Goal: Information Seeking & Learning: Find specific fact

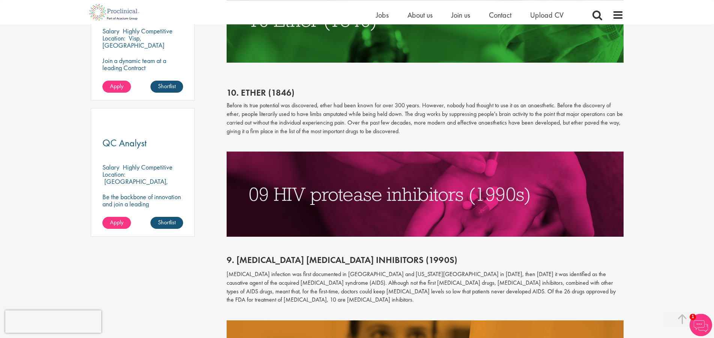
scroll to position [497, 0]
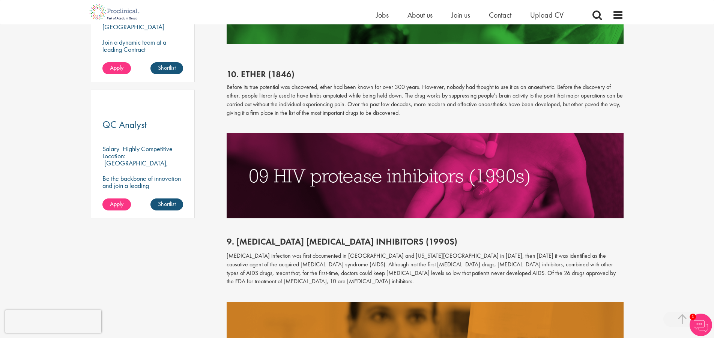
click at [251, 72] on h2 "10. Ether (1846)" at bounding box center [425, 74] width 397 height 10
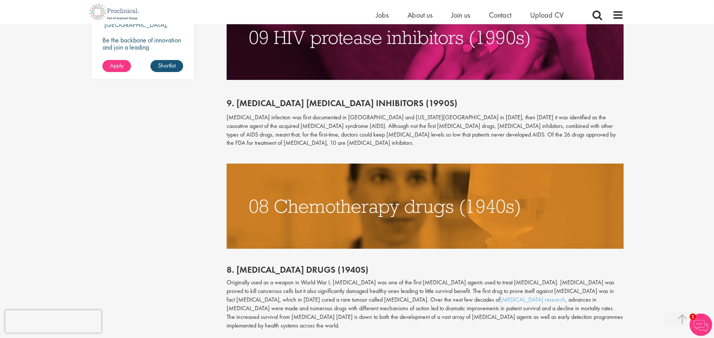
scroll to position [650, 0]
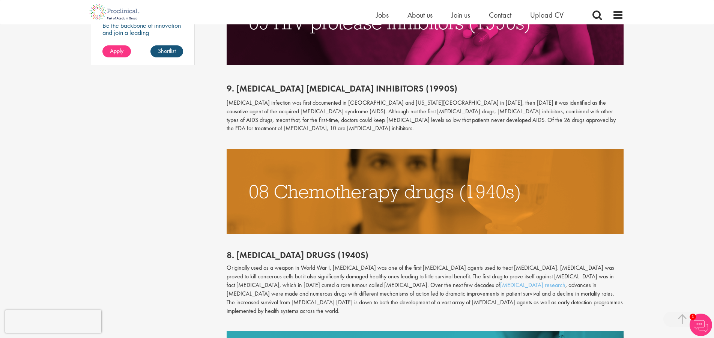
click at [306, 84] on span "9. [MEDICAL_DATA] [MEDICAL_DATA] inhibitors (1990s)" at bounding box center [342, 89] width 231 height 12
drag, startPoint x: 234, startPoint y: 89, endPoint x: 342, endPoint y: 89, distance: 107.3
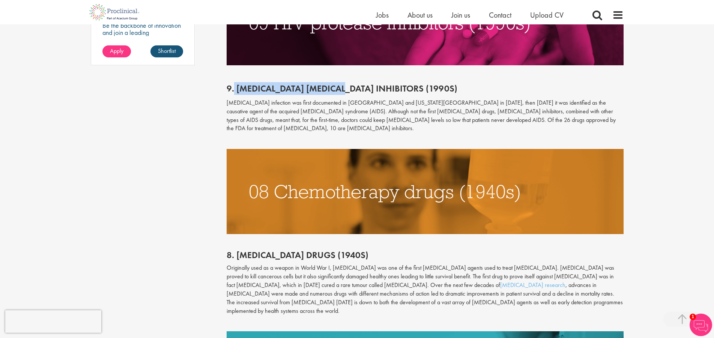
click at [342, 89] on span "9. [MEDICAL_DATA] [MEDICAL_DATA] inhibitors (1990s)" at bounding box center [342, 89] width 231 height 12
copy span "[MEDICAL_DATA] [MEDICAL_DATA] inhibitors"
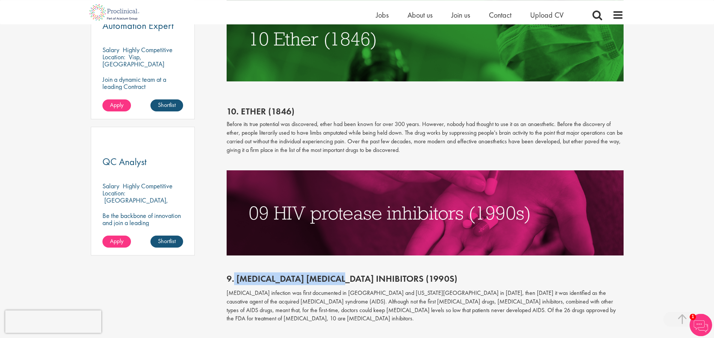
scroll to position [421, 0]
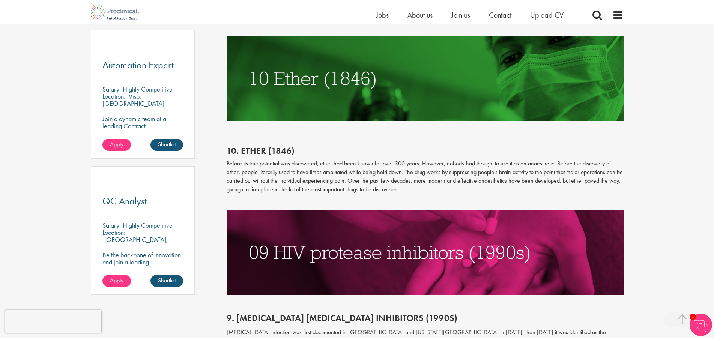
click at [252, 149] on h2 "10. Ether (1846)" at bounding box center [425, 151] width 397 height 10
copy h2 "Ether"
click at [361, 176] on p "Before its true potential was discovered, ether had been known for over 300 yea…" at bounding box center [425, 176] width 397 height 34
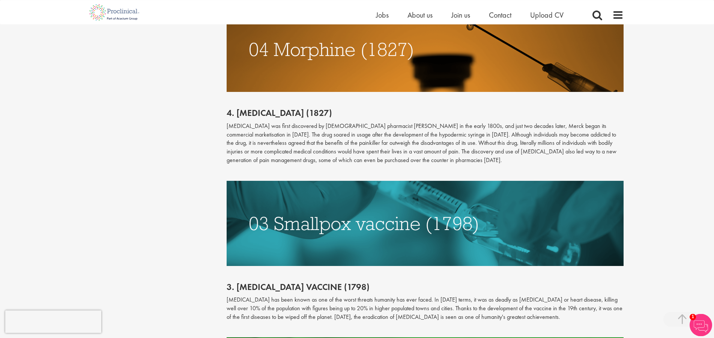
scroll to position [1492, 0]
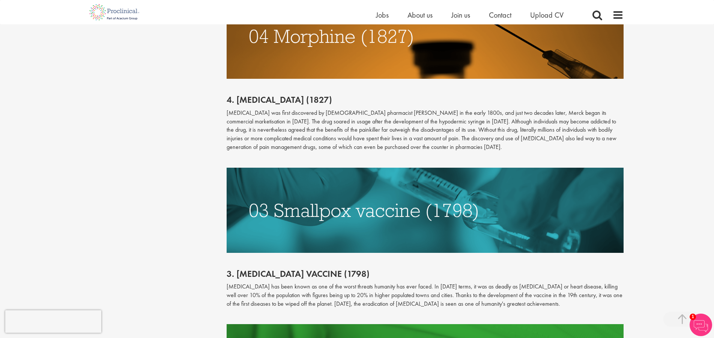
click at [261, 95] on h2 "4. [MEDICAL_DATA] (1827)" at bounding box center [425, 100] width 397 height 10
copy h2 "[MEDICAL_DATA]"
